Goal: Information Seeking & Learning: Learn about a topic

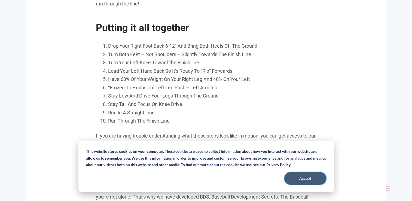
click at [310, 179] on button "Accept" at bounding box center [306, 178] width 42 height 13
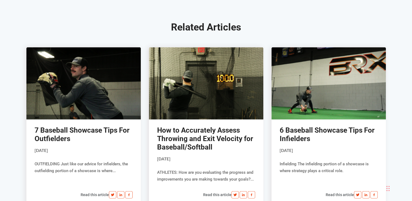
scroll to position [3319, 0]
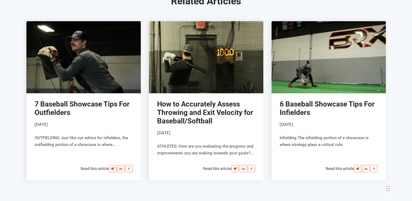
click at [110, 115] on link "7 Baseball Showcase Tips For Outfielders" at bounding box center [82, 108] width 95 height 17
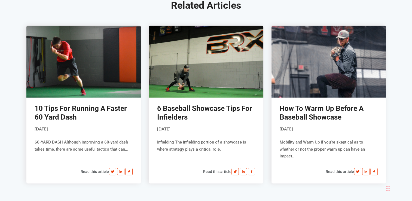
scroll to position [2997, 0]
